Goal: Transaction & Acquisition: Purchase product/service

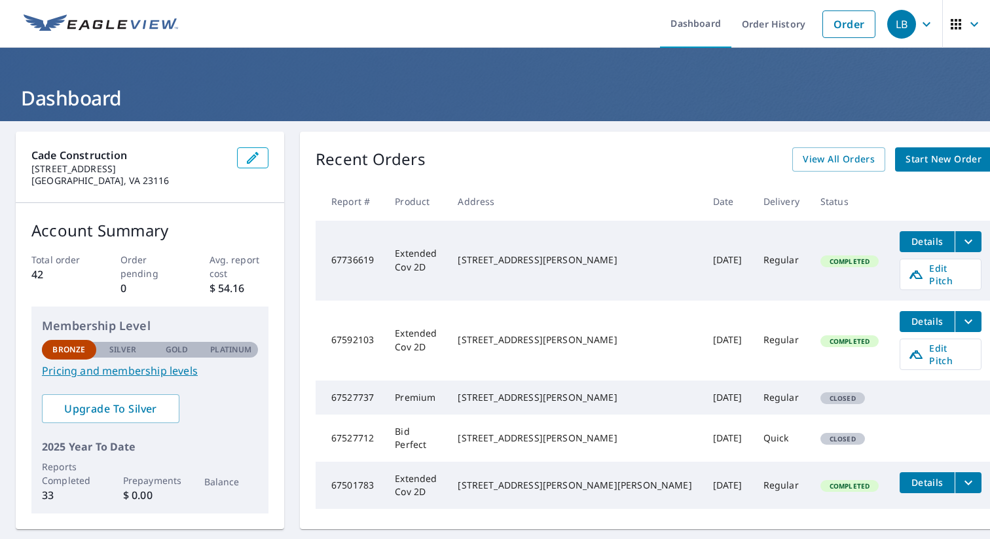
click at [920, 168] on link "Start New Order" at bounding box center [943, 159] width 97 height 24
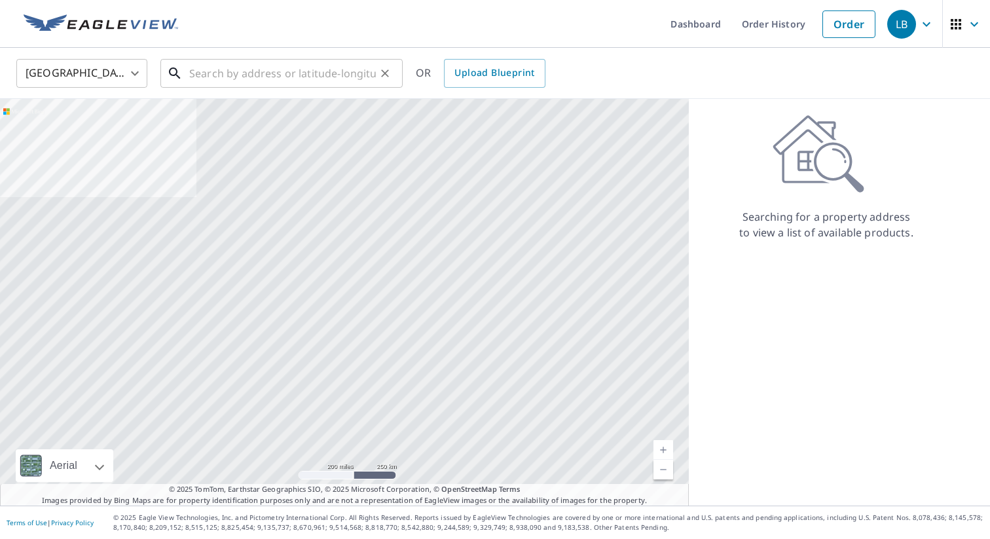
click at [320, 82] on input "text" at bounding box center [282, 73] width 187 height 37
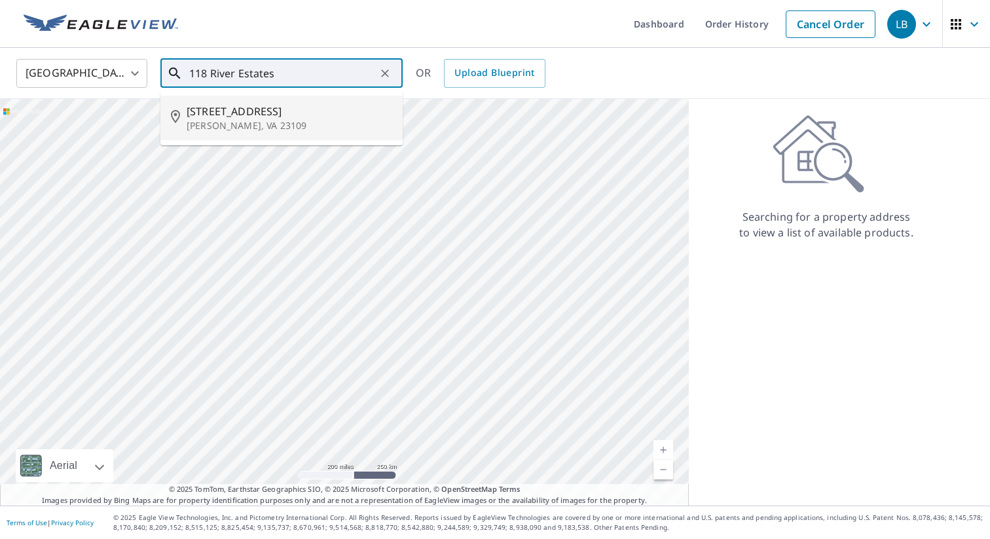
click at [259, 124] on p "[PERSON_NAME], VA 23109" at bounding box center [290, 125] width 206 height 13
type input "[STREET_ADDRESS][PERSON_NAME]"
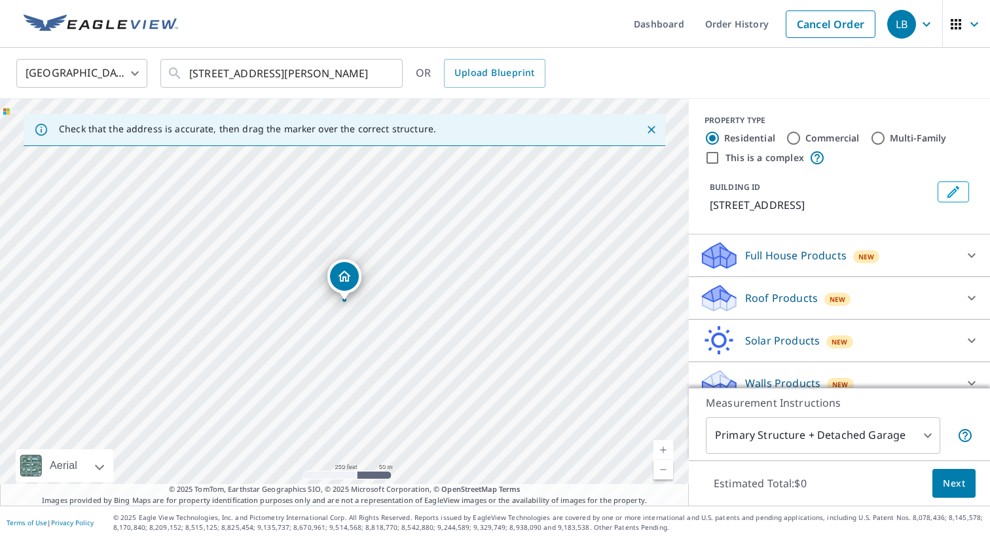
click at [864, 303] on div "Roof Products New" at bounding box center [828, 298] width 257 height 31
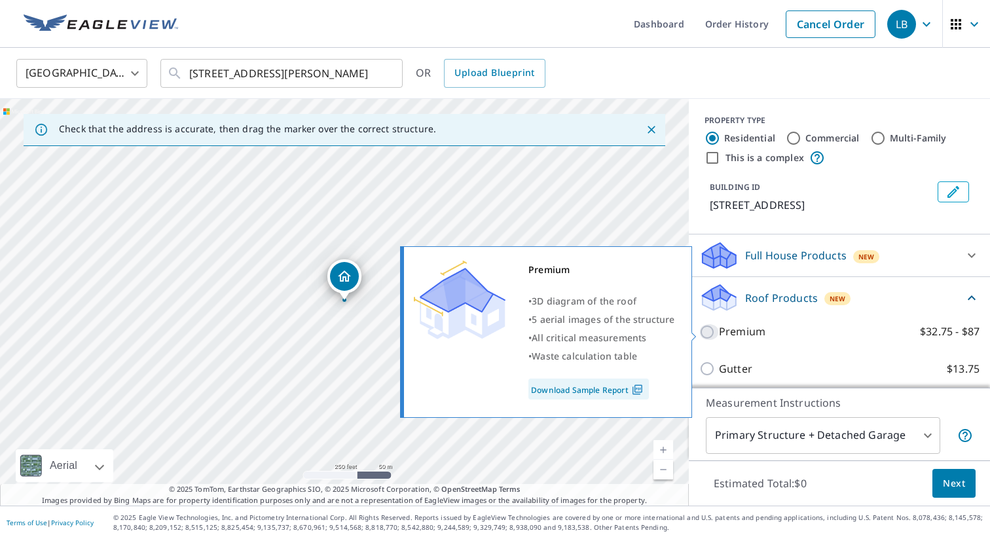
click at [708, 332] on input "Premium $32.75 - $87" at bounding box center [710, 332] width 20 height 16
checkbox input "true"
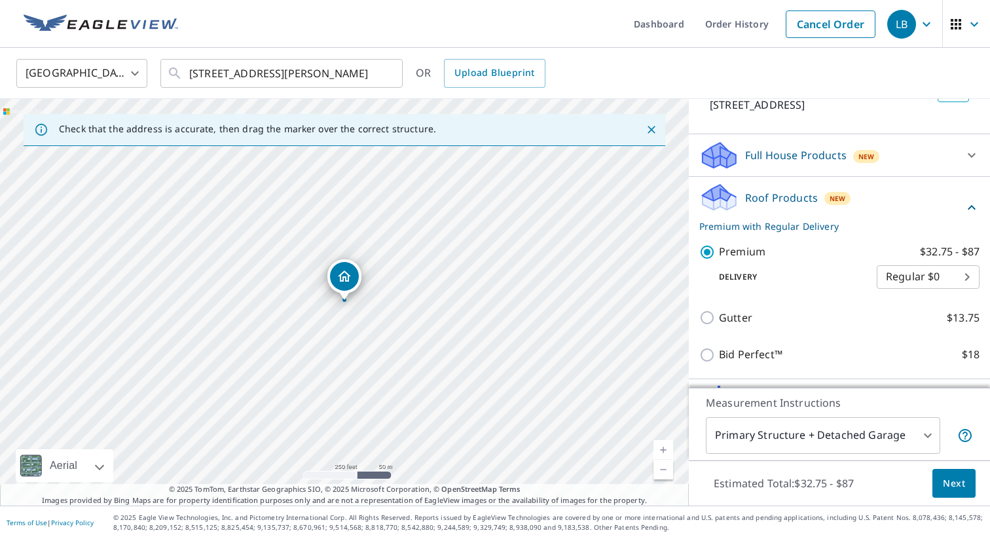
scroll to position [101, 0]
click at [961, 486] on span "Next" at bounding box center [954, 484] width 22 height 16
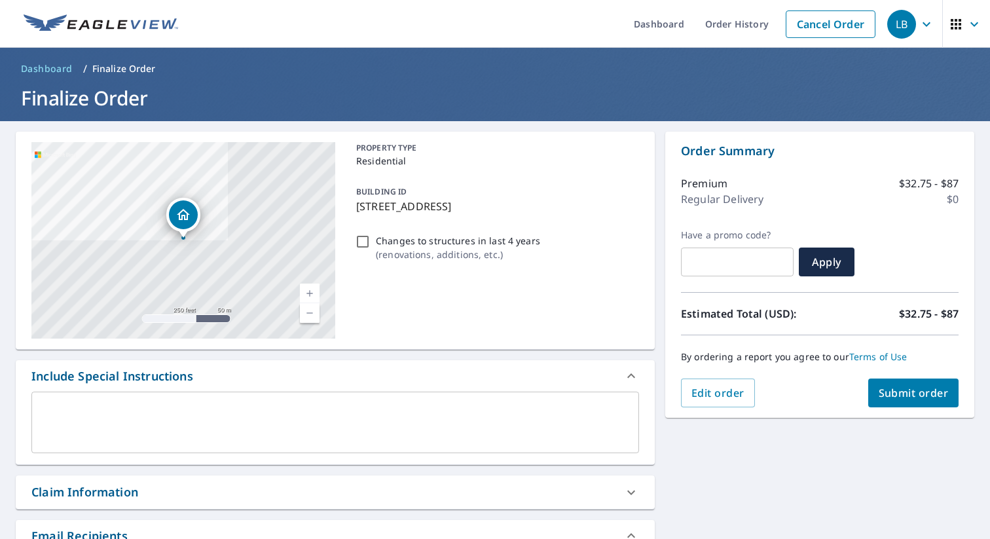
click at [915, 388] on span "Submit order" at bounding box center [914, 393] width 70 height 14
